Goal: Navigation & Orientation: Understand site structure

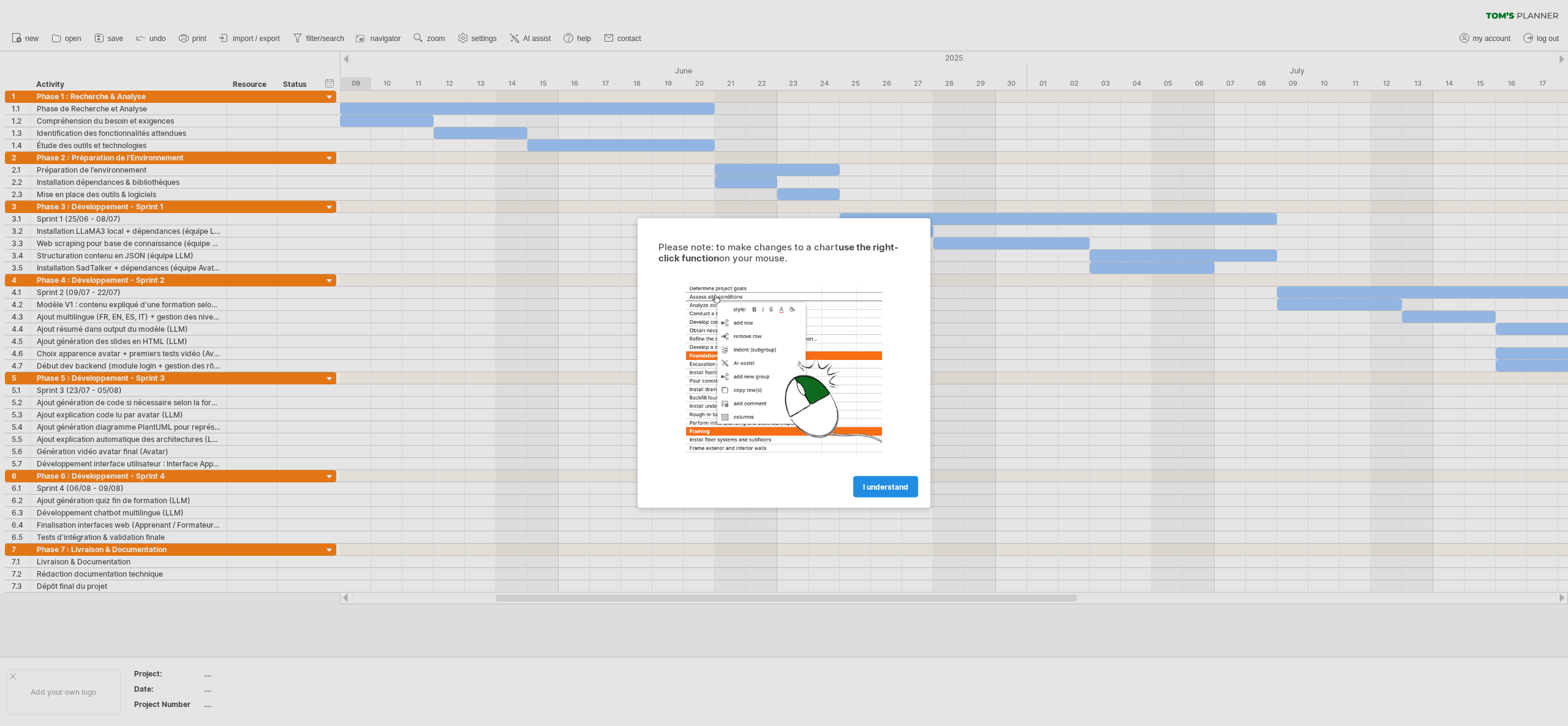
click at [870, 487] on span "I understand" at bounding box center [886, 487] width 46 height 9
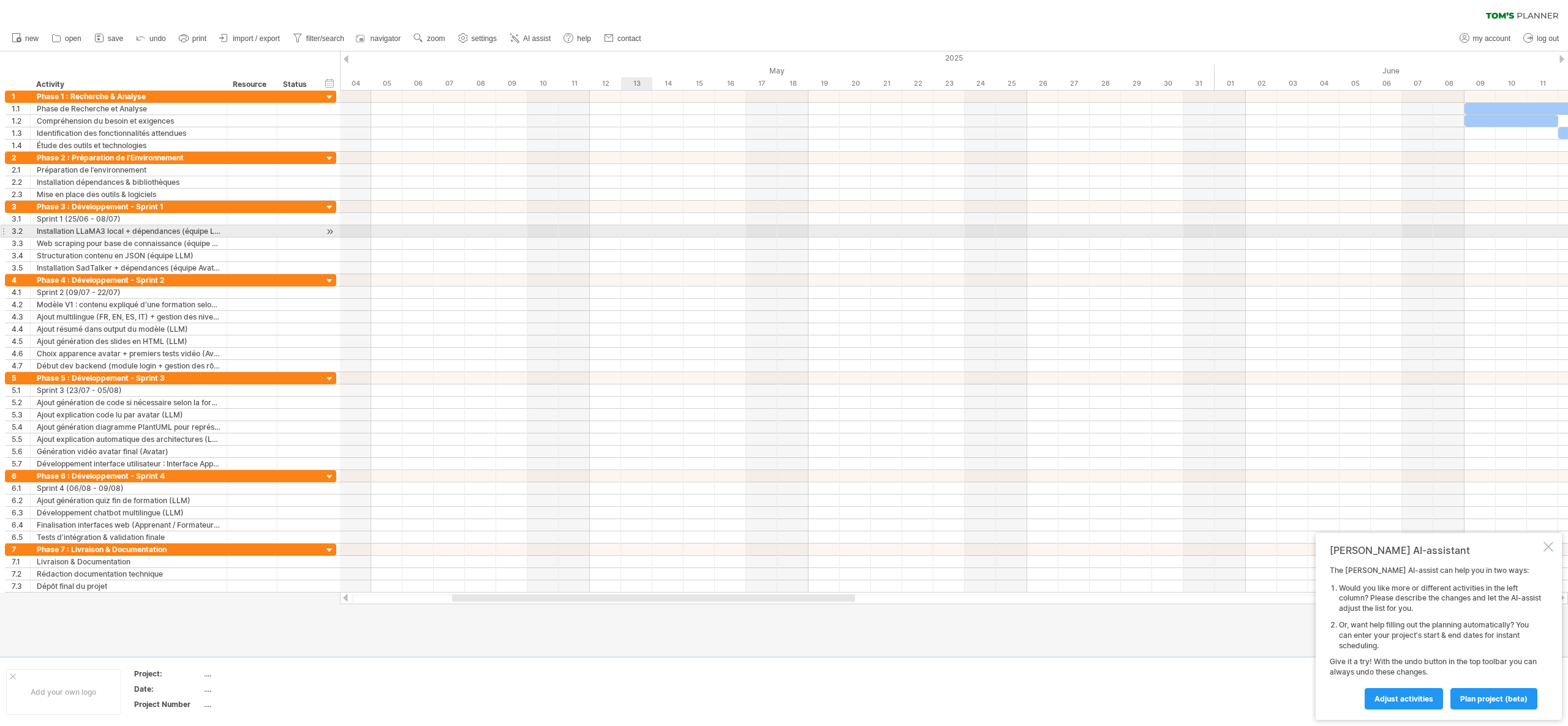
drag, startPoint x: 642, startPoint y: 227, endPoint x: 642, endPoint y: 462, distance: 235.0
click at [642, 251] on div at bounding box center [953, 237] width 1227 height 73
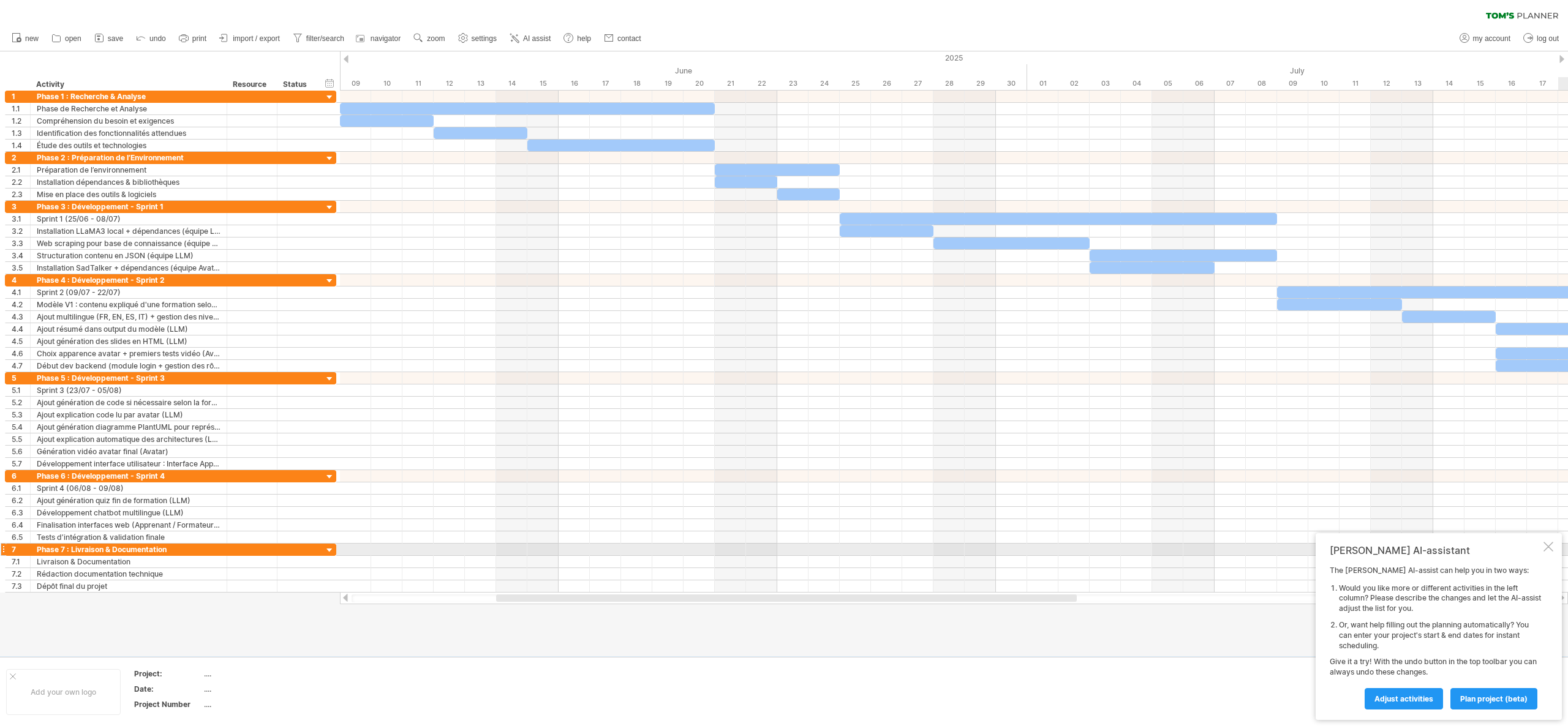
click at [1549, 551] on div at bounding box center [1548, 547] width 10 height 10
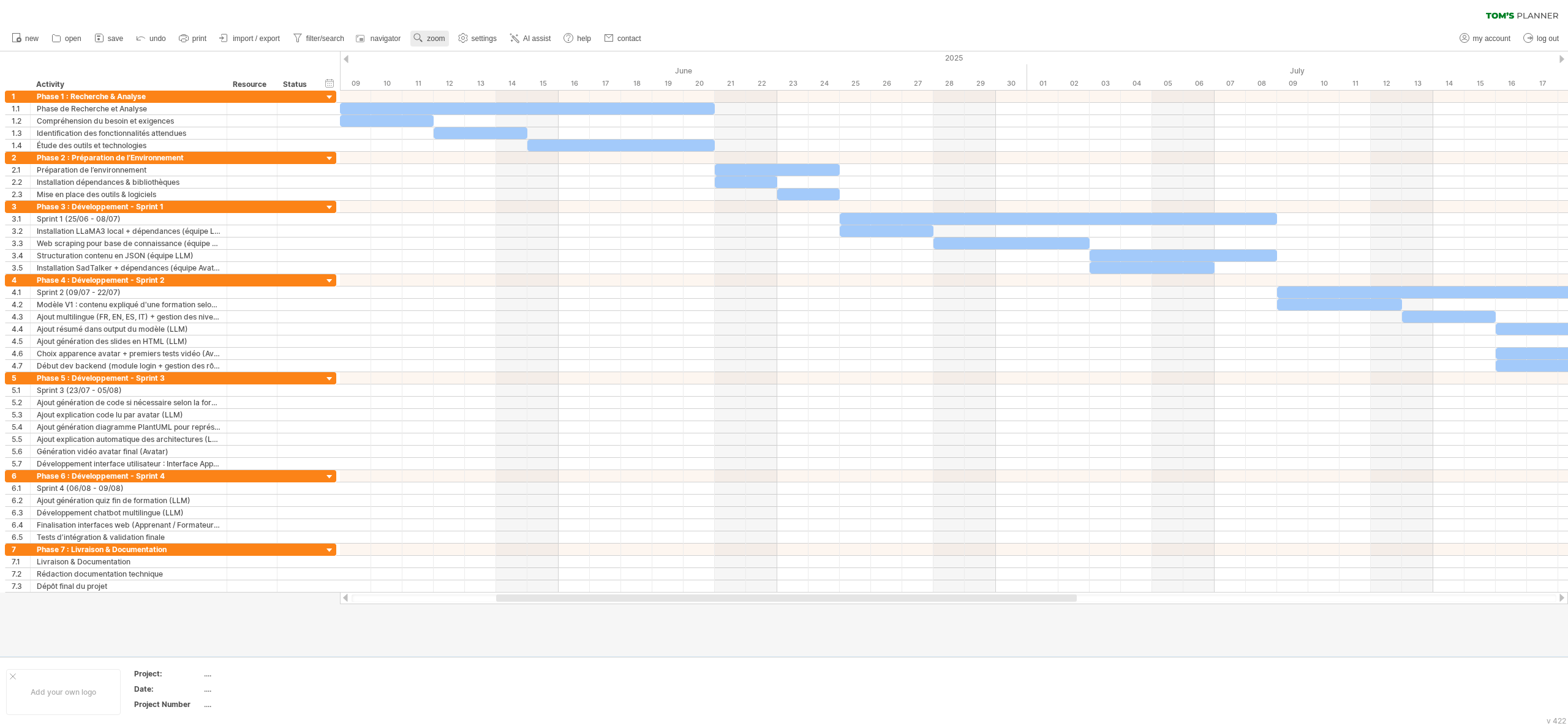
click at [429, 34] on span "zoom" at bounding box center [435, 38] width 18 height 9
click at [417, 34] on use at bounding box center [417, 38] width 12 height 12
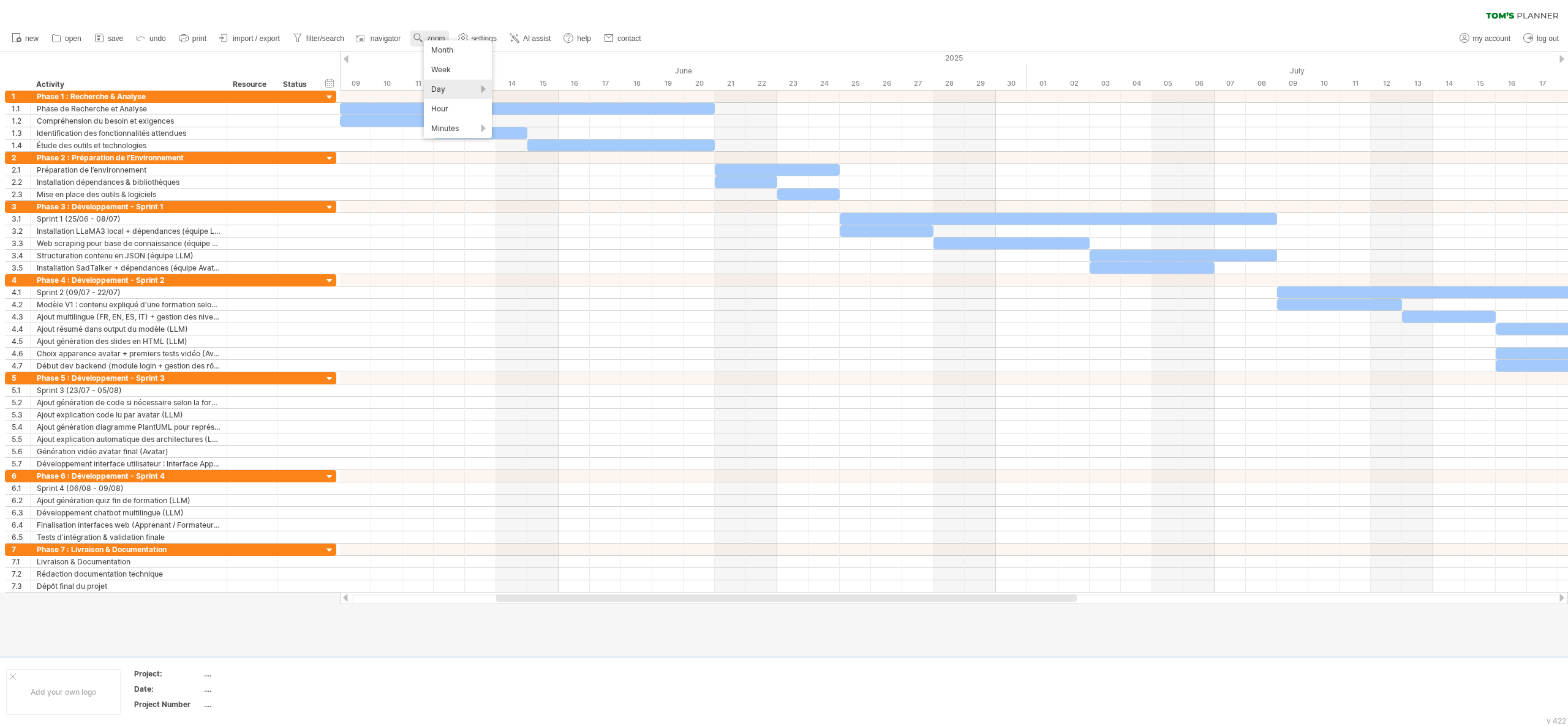
click at [417, 34] on use at bounding box center [417, 38] width 12 height 12
click at [417, 32] on use at bounding box center [417, 38] width 12 height 12
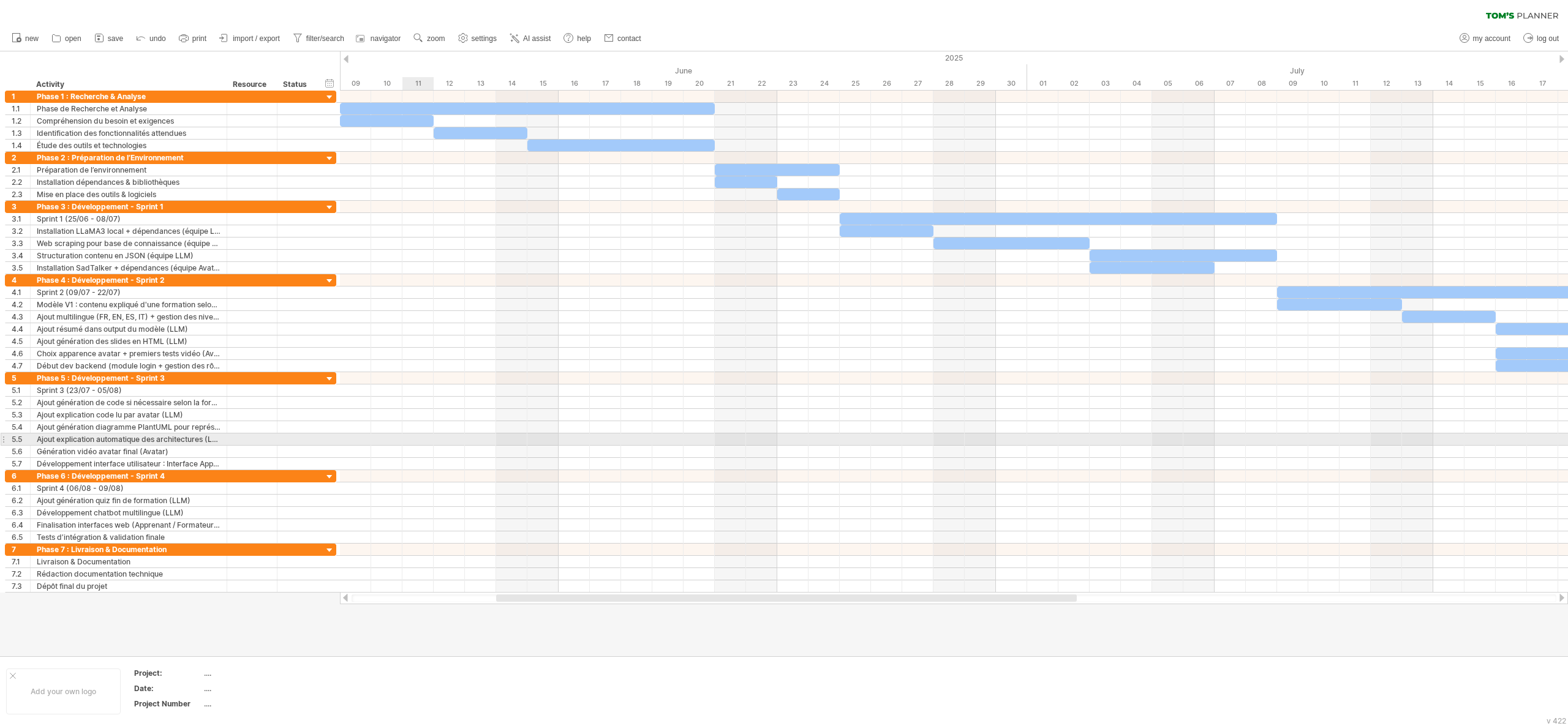
click at [427, 441] on div at bounding box center [953, 440] width 1227 height 12
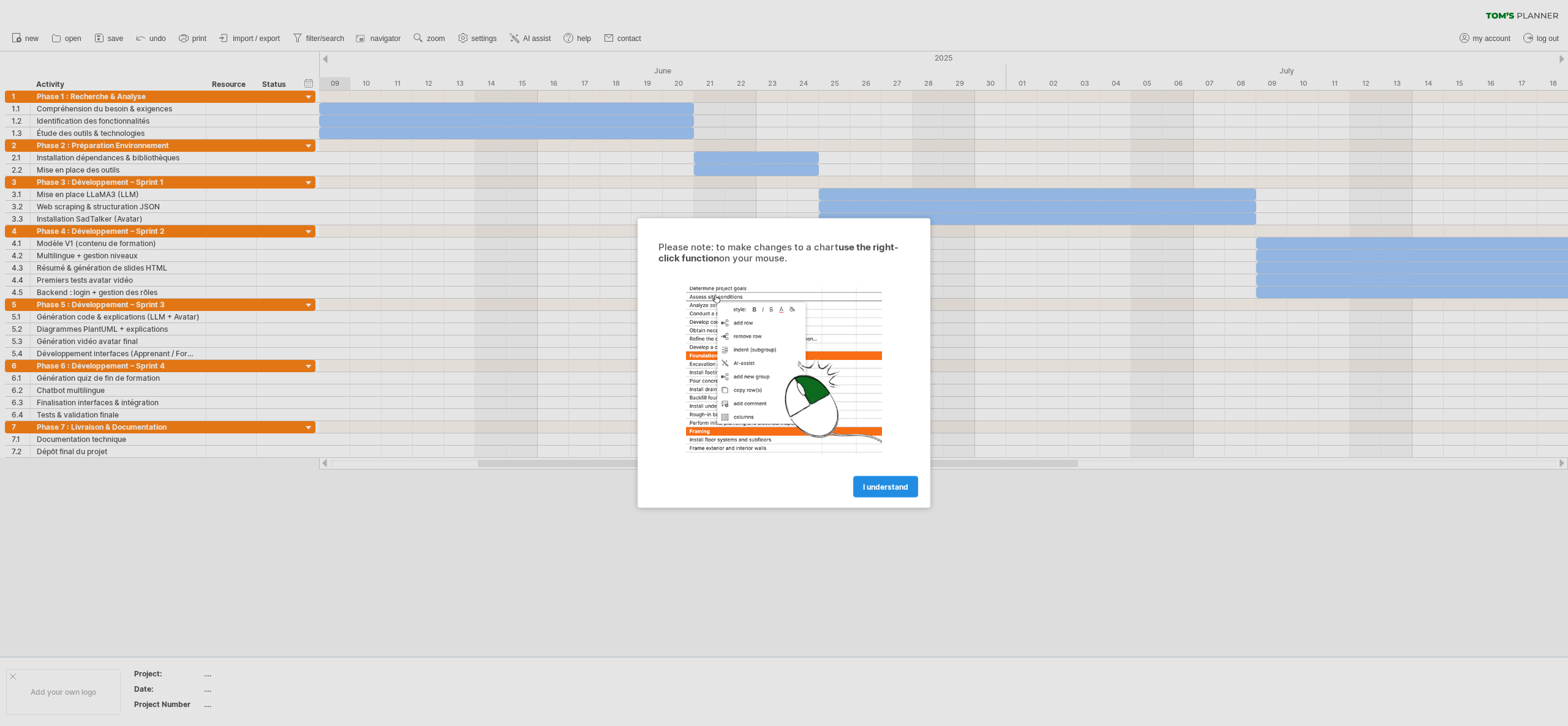
click at [878, 495] on link "I understand" at bounding box center [885, 487] width 65 height 21
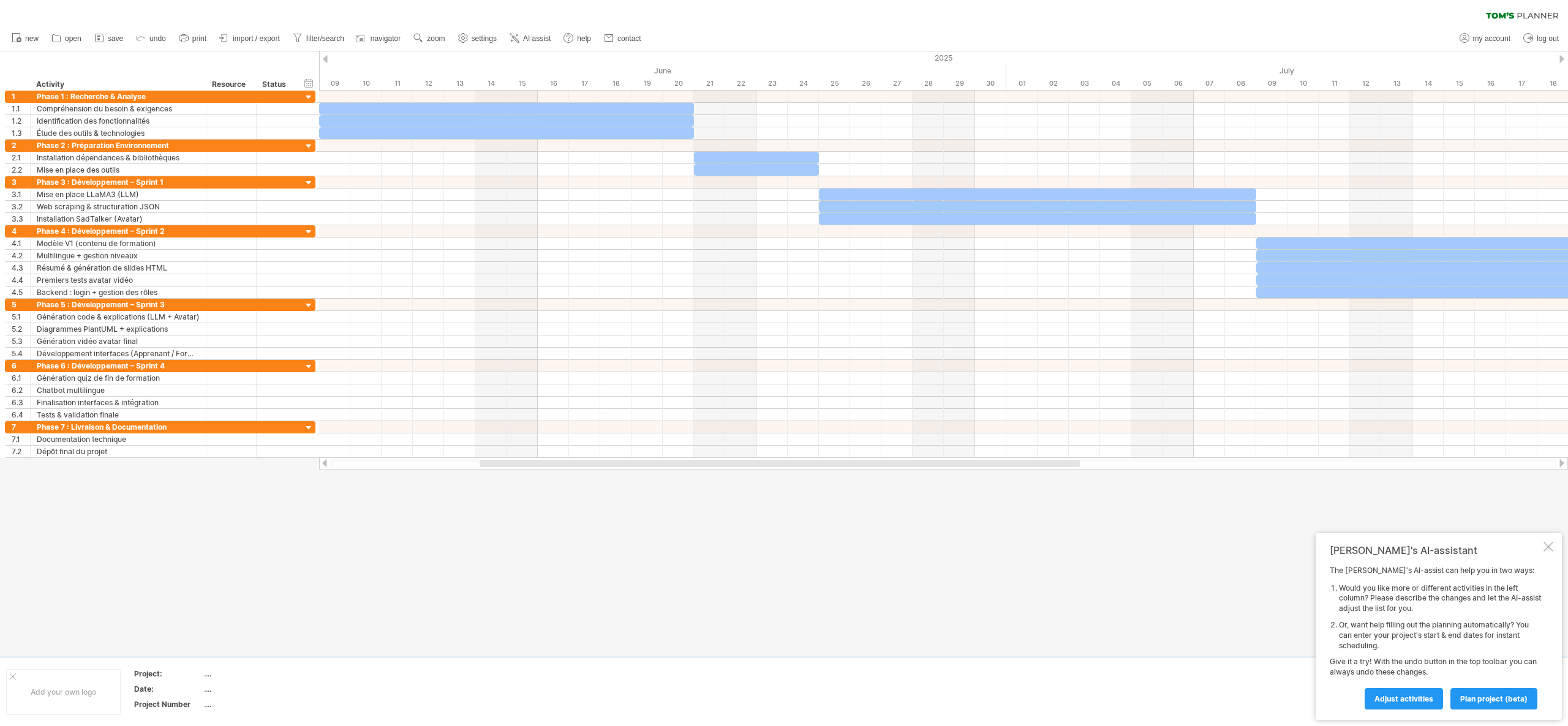
drag, startPoint x: 638, startPoint y: 467, endPoint x: 639, endPoint y: 586, distance: 119.0
click at [639, 586] on div "Trying to reach [DOMAIN_NAME] Connected again... 0% clear filter new 1" at bounding box center [784, 363] width 1568 height 726
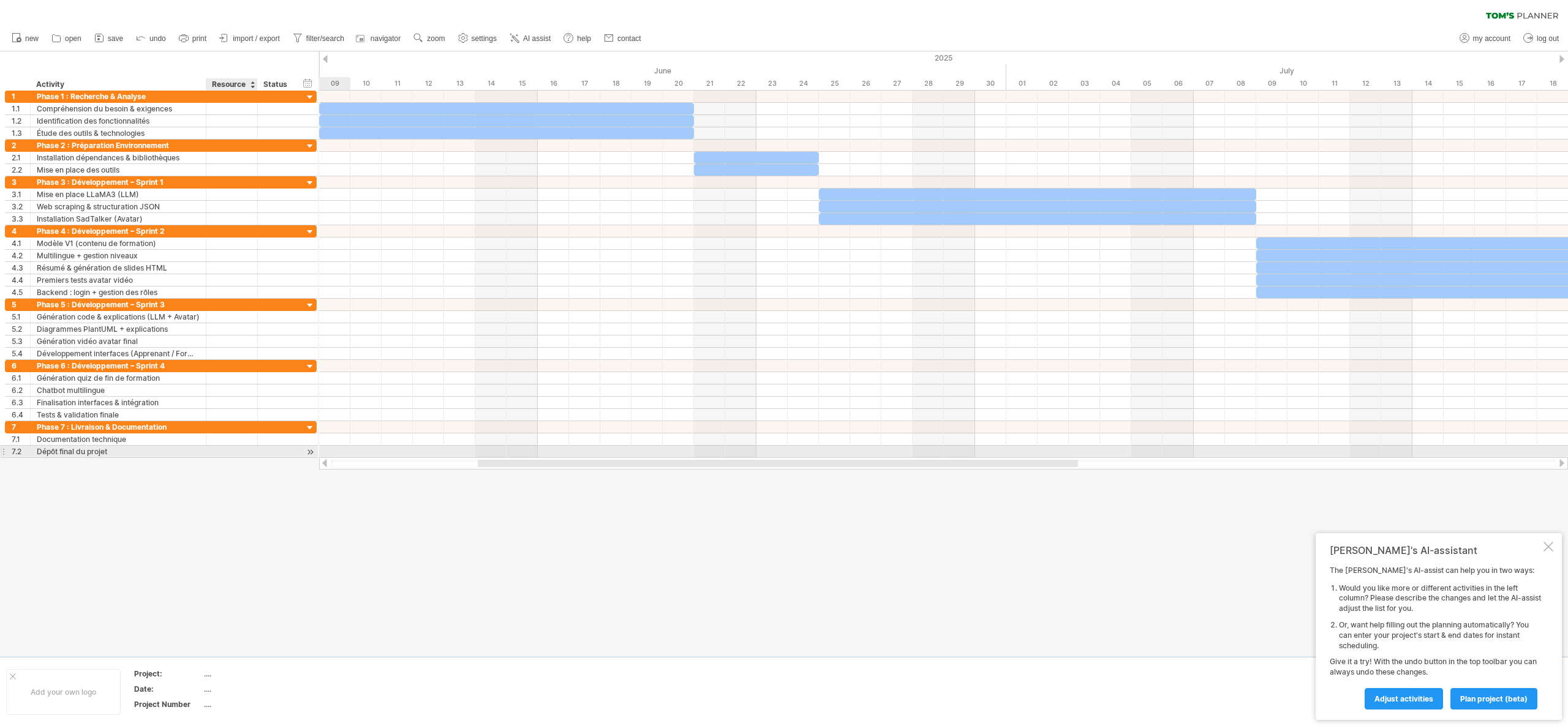
drag, startPoint x: 253, startPoint y: 457, endPoint x: 254, endPoint y: 502, distance: 45.0
click at [254, 502] on div "Trying to reach plan.tomsplanner.com Connected again... 0% clear filter new 1" at bounding box center [784, 363] width 1568 height 726
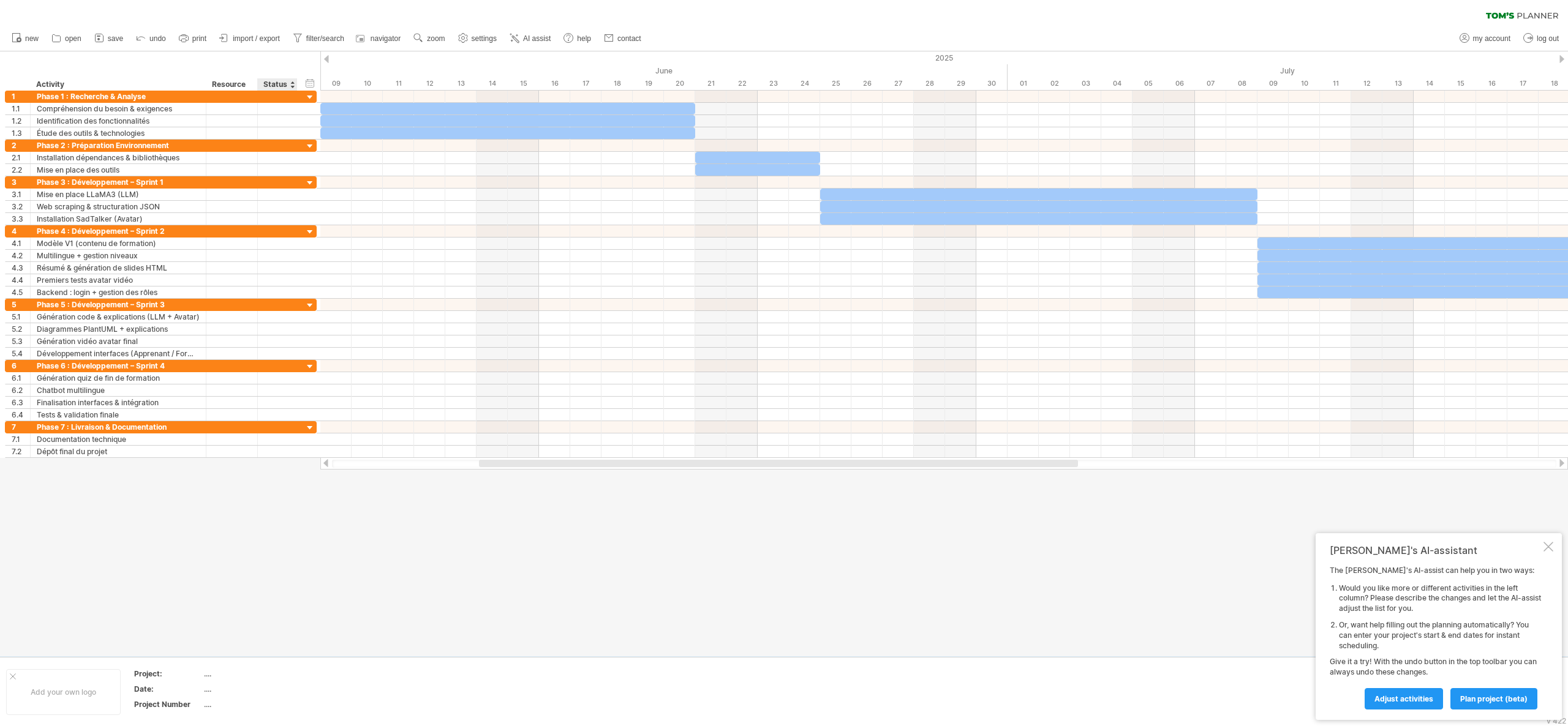
drag, startPoint x: 281, startPoint y: 458, endPoint x: 282, endPoint y: 472, distance: 14.0
click at [282, 472] on div at bounding box center [784, 353] width 1568 height 605
click at [299, 460] on div at bounding box center [784, 353] width 1568 height 605
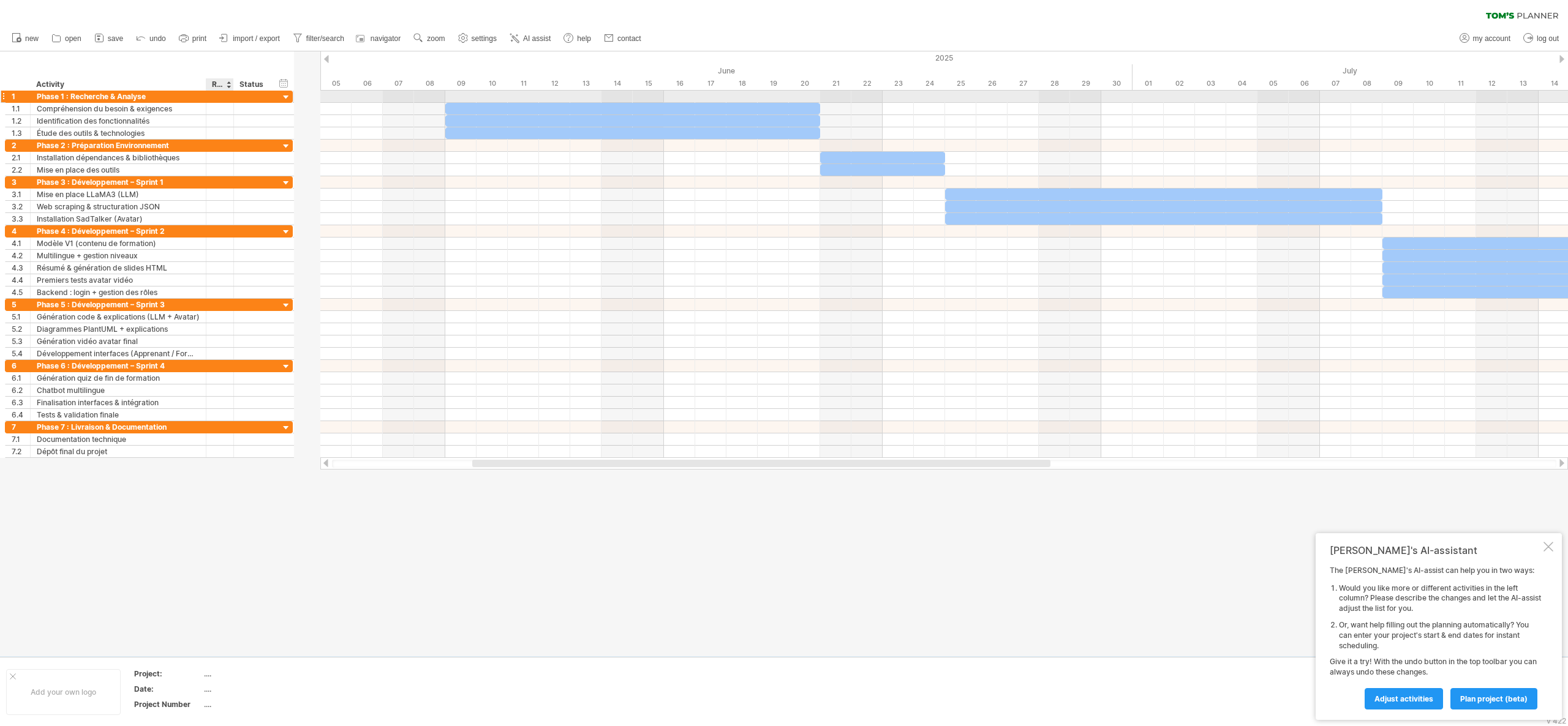
drag, startPoint x: 257, startPoint y: 90, endPoint x: 230, endPoint y: 90, distance: 27.0
click at [230, 90] on div at bounding box center [232, 96] width 6 height 12
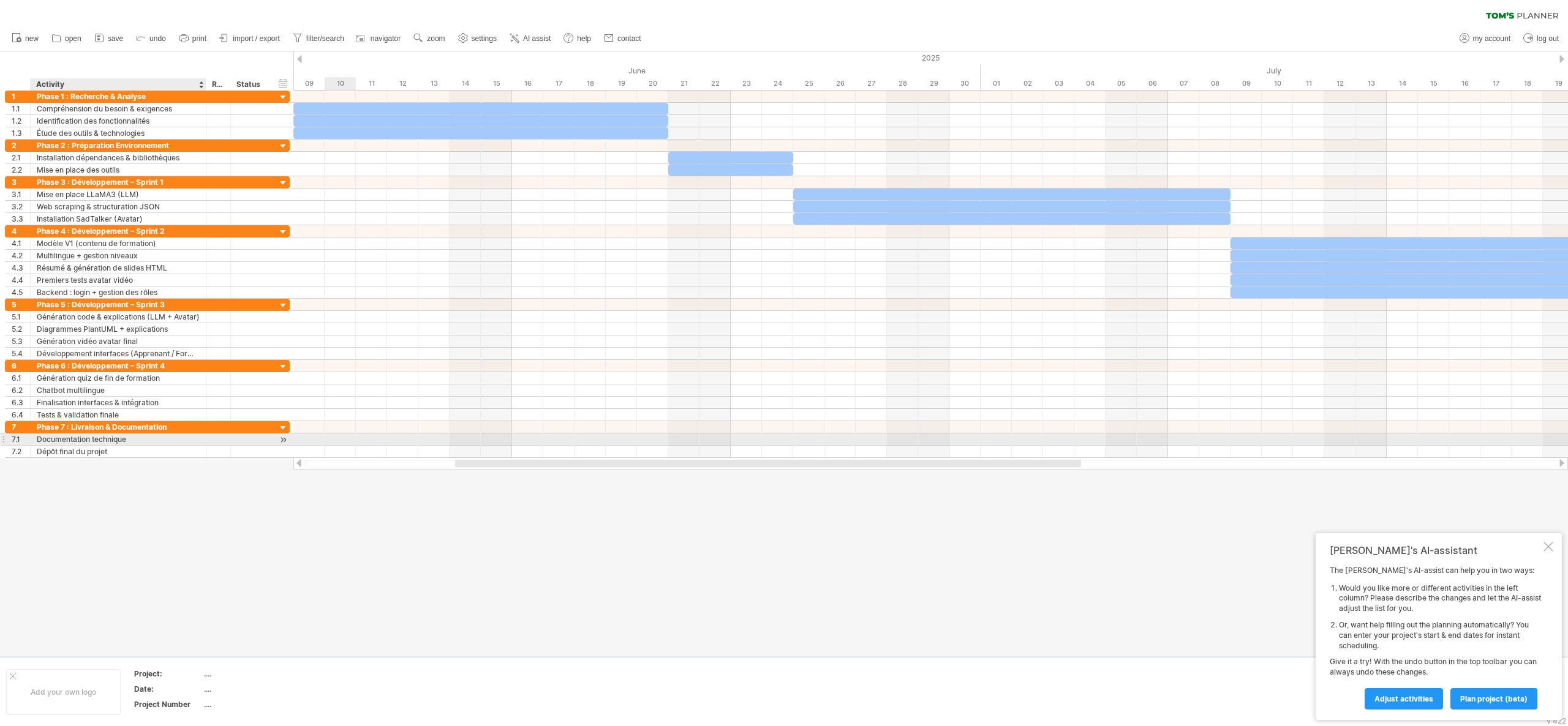
click at [146, 442] on div "Documentation technique" at bounding box center [118, 440] width 163 height 11
